Goal: Information Seeking & Learning: Learn about a topic

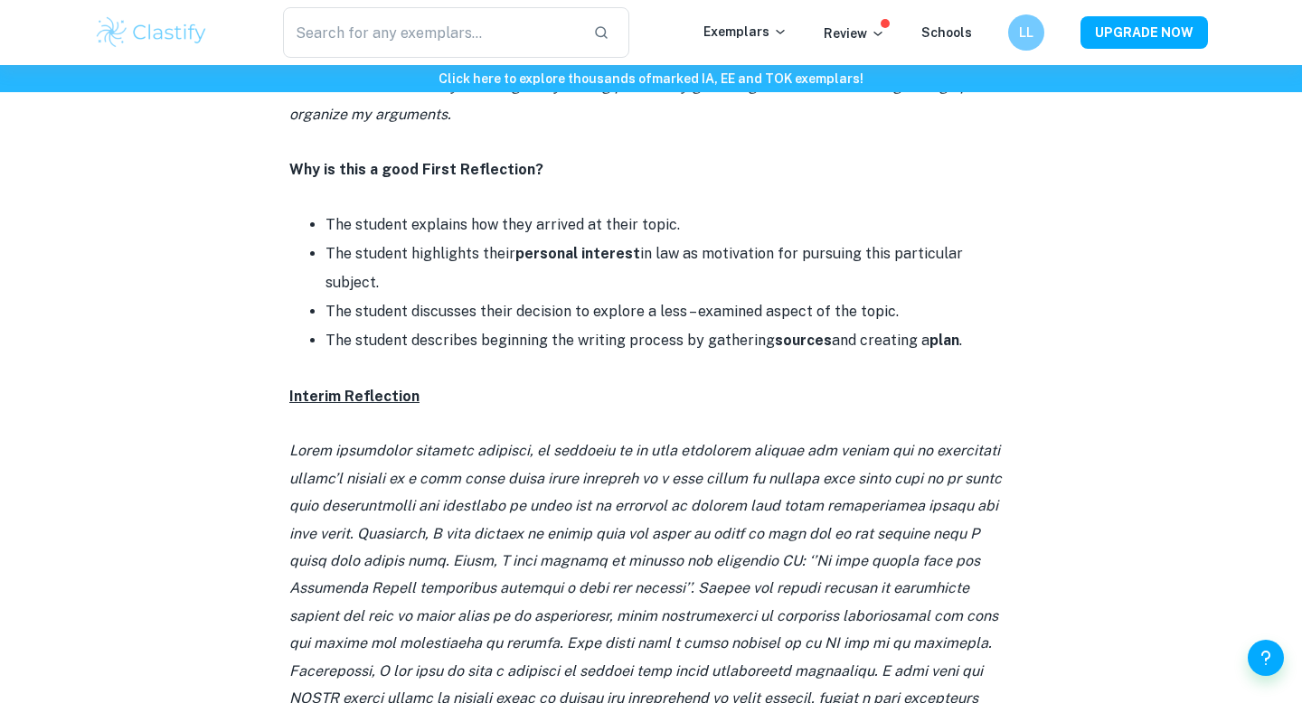
scroll to position [1241, 0]
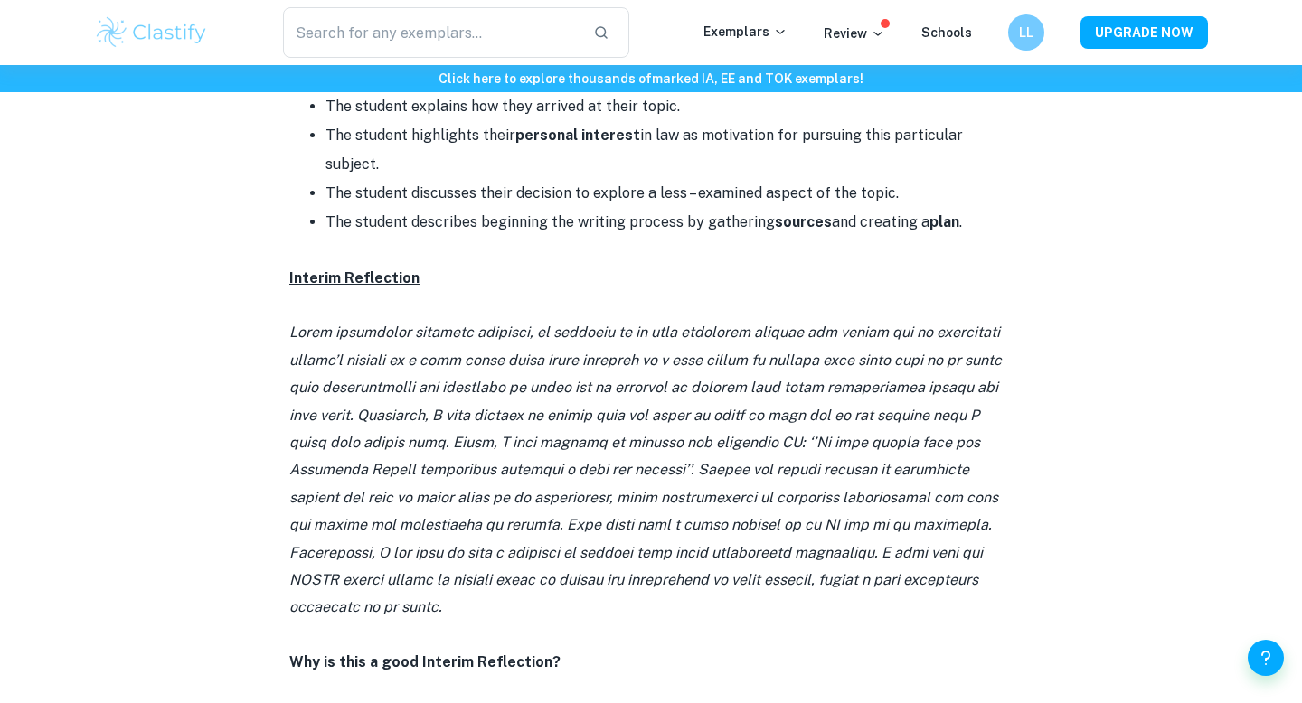
click at [539, 319] on p at bounding box center [650, 470] width 723 height 302
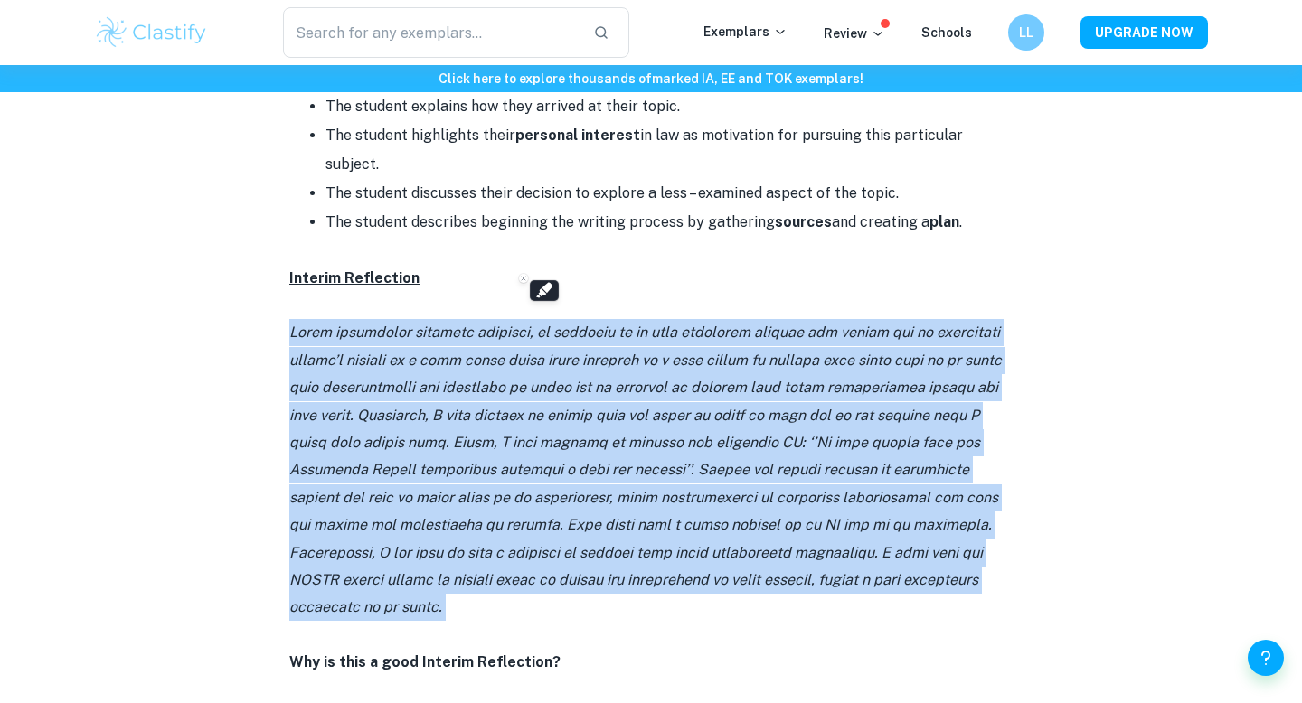
click at [539, 319] on p at bounding box center [650, 470] width 723 height 302
click at [545, 353] on icon at bounding box center [645, 470] width 712 height 292
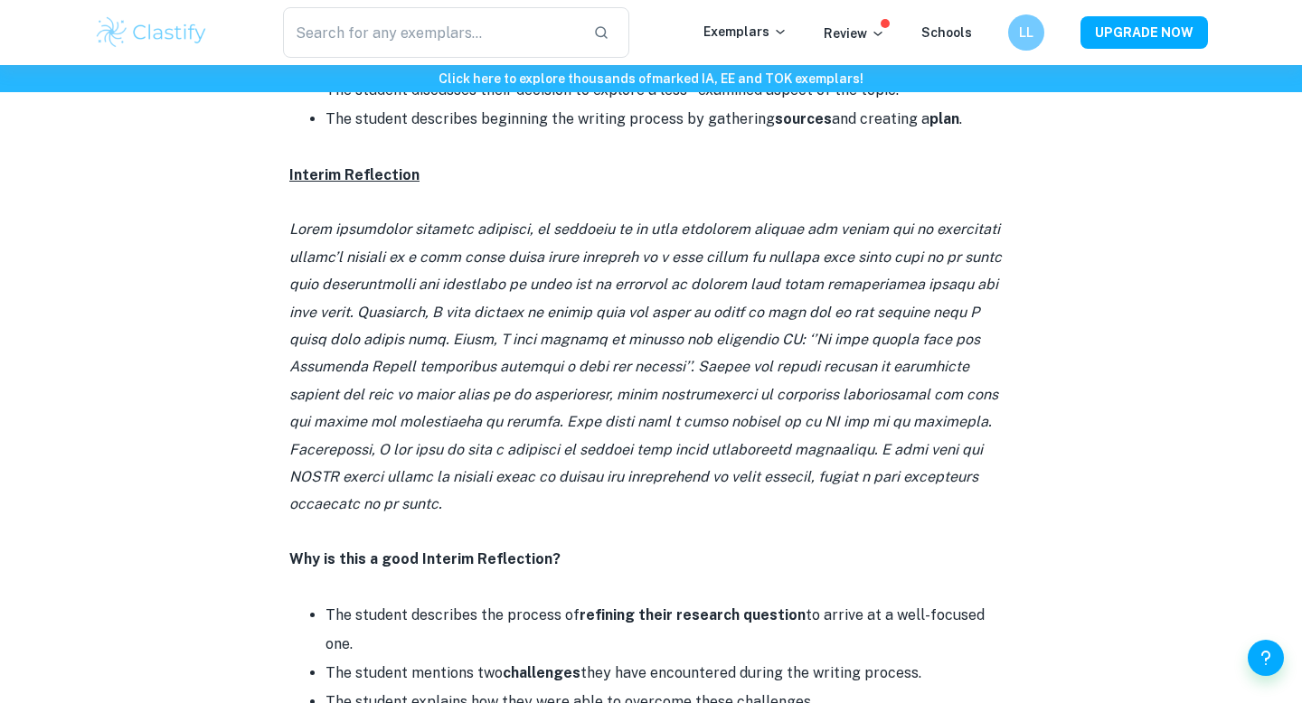
scroll to position [1339, 0]
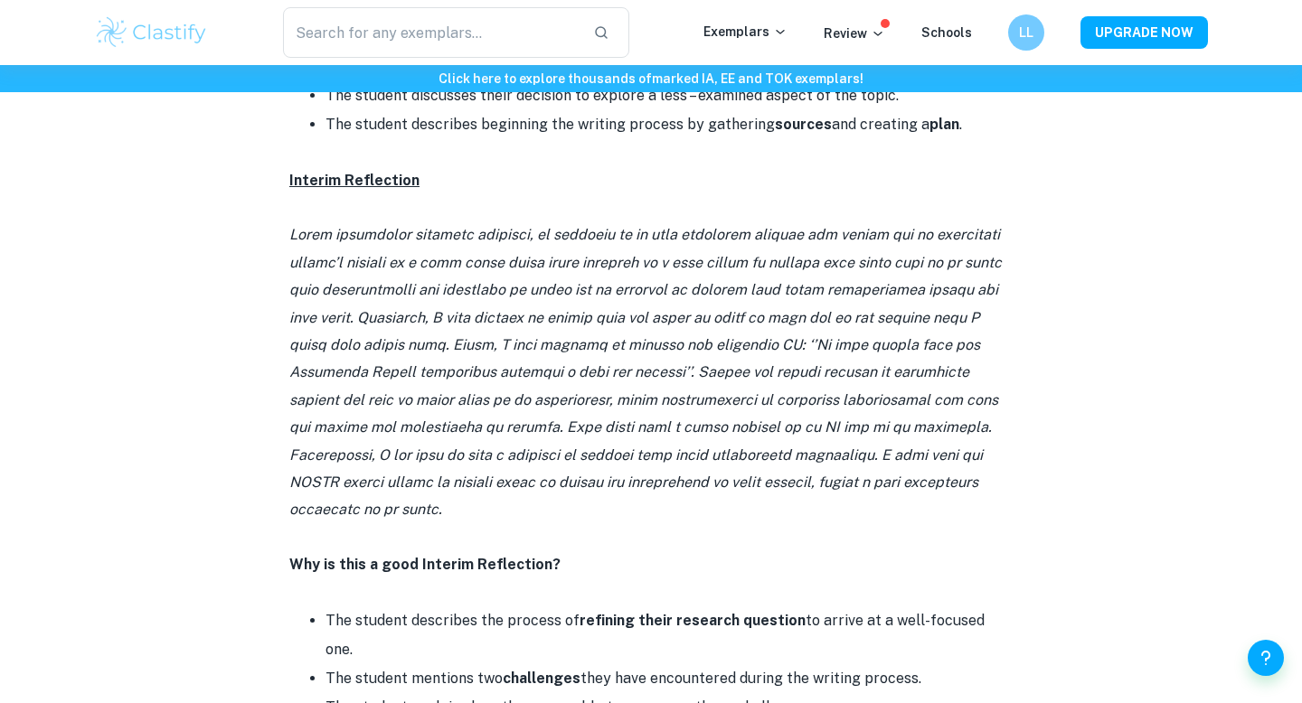
click at [786, 243] on p at bounding box center [650, 372] width 723 height 302
click at [787, 243] on p at bounding box center [650, 372] width 723 height 302
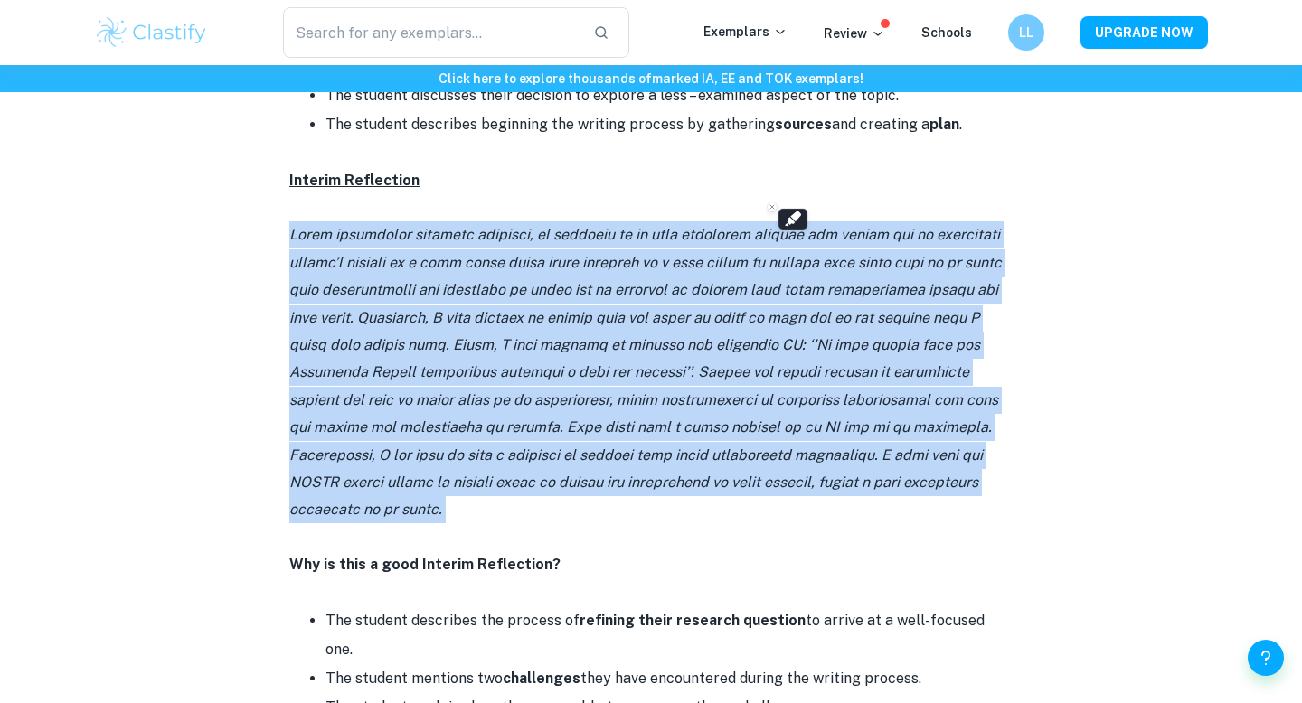
click at [787, 243] on p at bounding box center [650, 372] width 723 height 302
click at [777, 262] on icon at bounding box center [645, 372] width 712 height 292
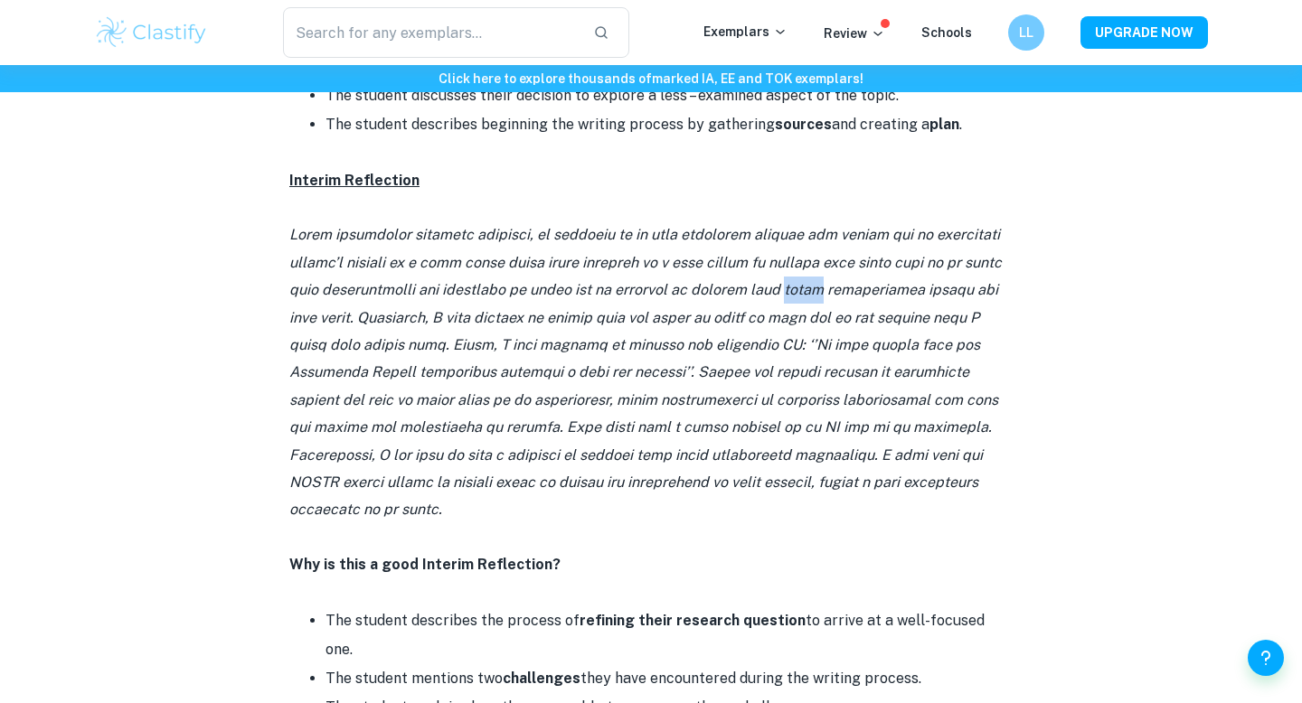
click at [777, 262] on icon at bounding box center [645, 372] width 712 height 292
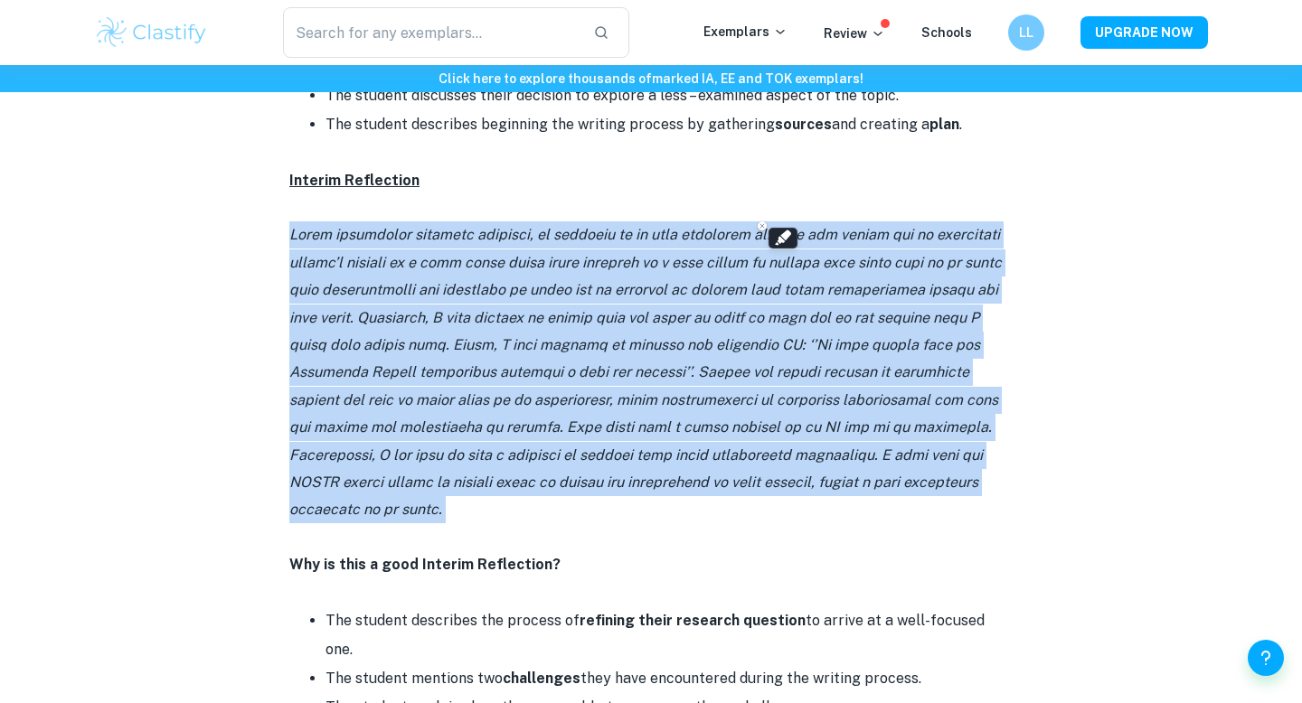
click at [777, 262] on icon at bounding box center [645, 372] width 712 height 292
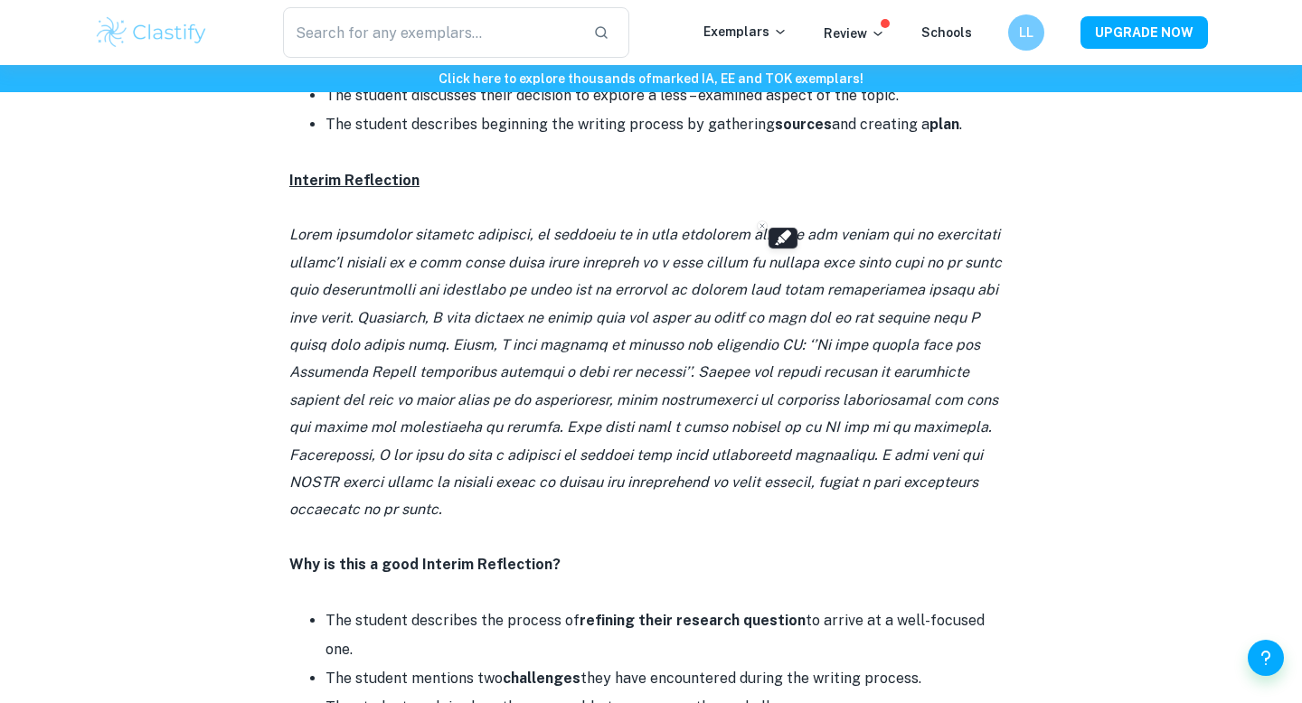
click at [785, 277] on p at bounding box center [650, 372] width 723 height 302
click at [793, 278] on p at bounding box center [650, 372] width 723 height 302
click at [817, 285] on icon at bounding box center [645, 372] width 712 height 292
click at [818, 285] on icon at bounding box center [645, 372] width 712 height 292
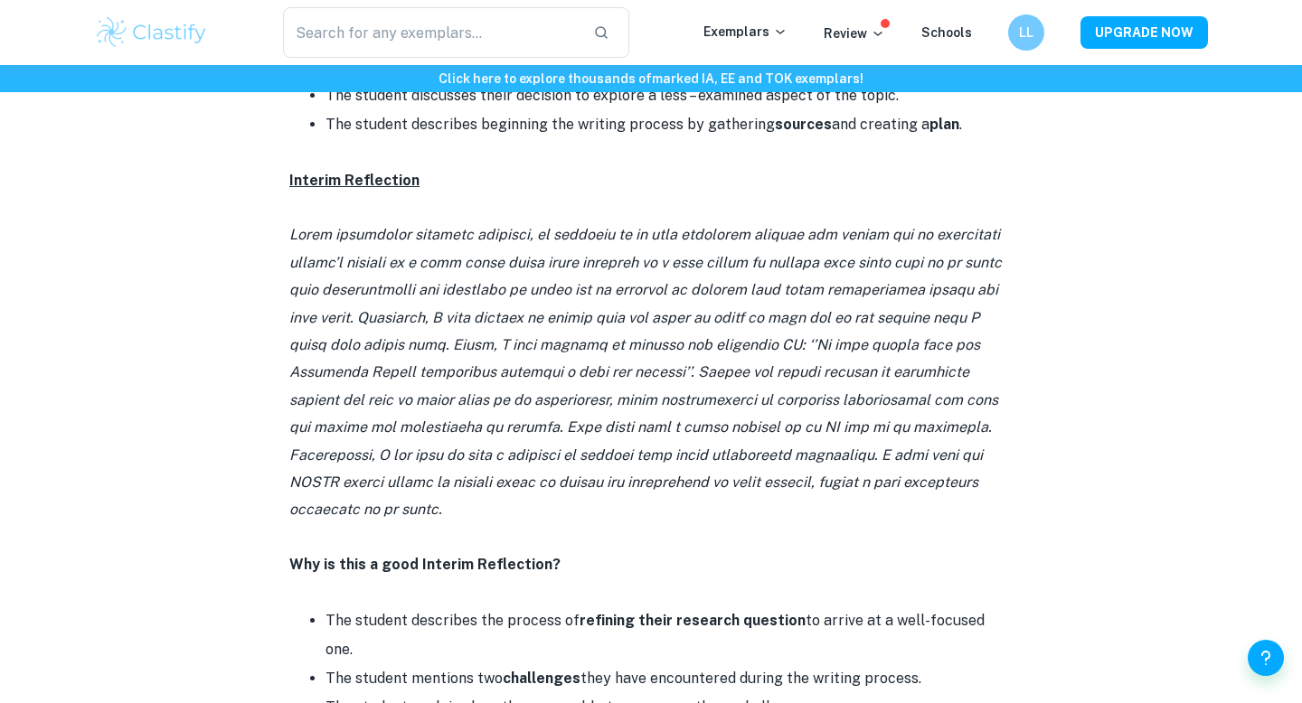
click at [809, 285] on icon at bounding box center [645, 372] width 712 height 292
click at [810, 285] on icon at bounding box center [645, 372] width 712 height 292
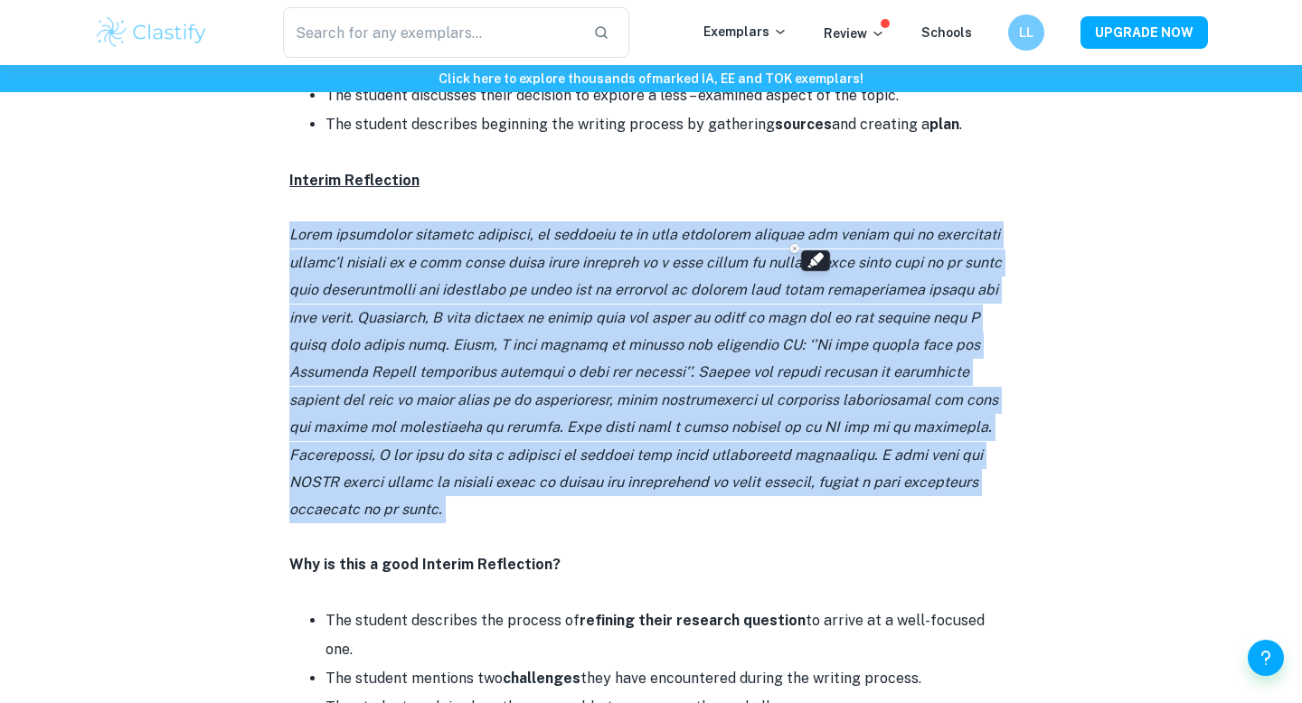
click at [798, 285] on icon at bounding box center [645, 372] width 712 height 292
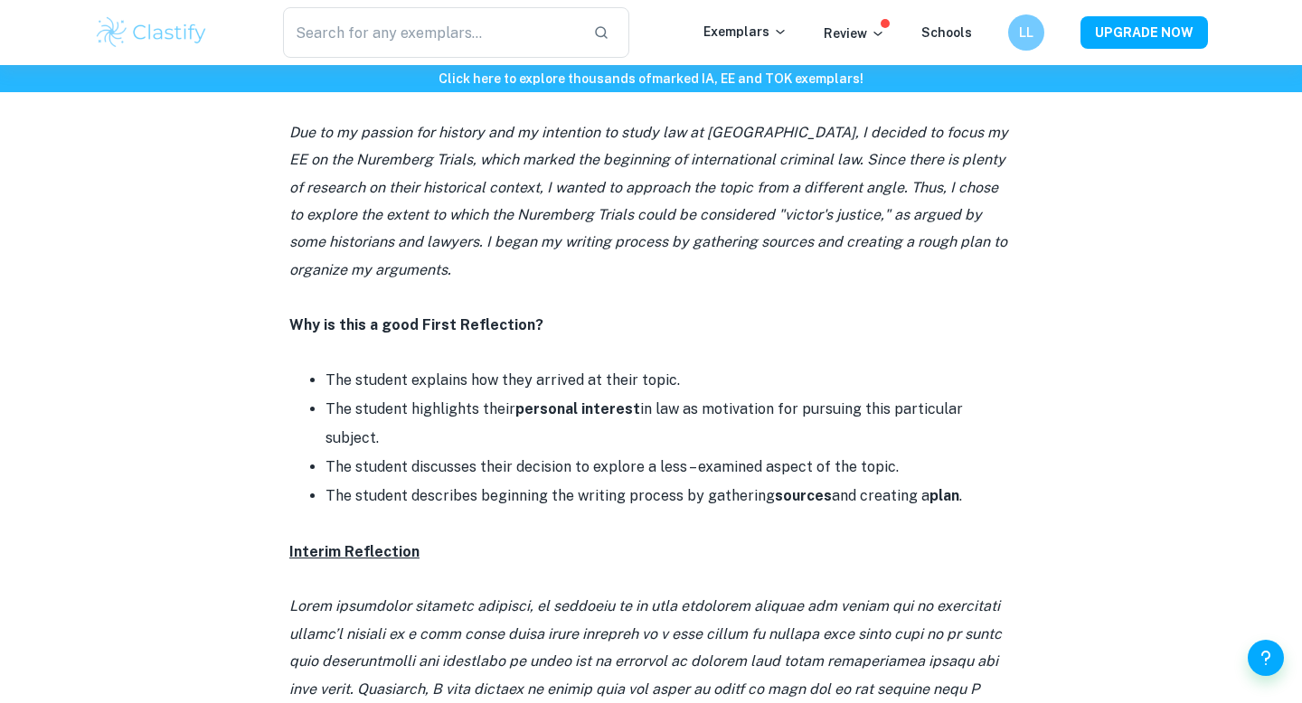
scroll to position [1261, 0]
